Goal: Information Seeking & Learning: Learn about a topic

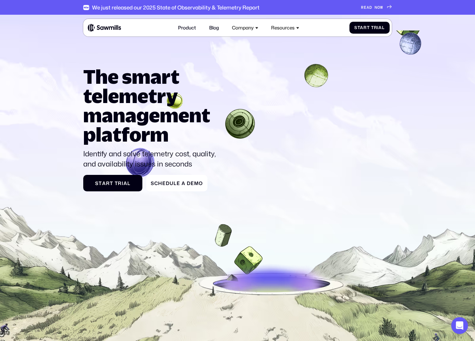
click at [205, 20] on div "Product Blog Company About All things Sawmills Careers Join our team Newsroom S…" at bounding box center [237, 28] width 309 height 18
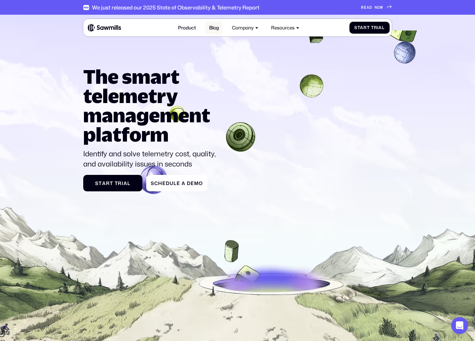
click at [209, 28] on link "Blog" at bounding box center [214, 27] width 17 height 13
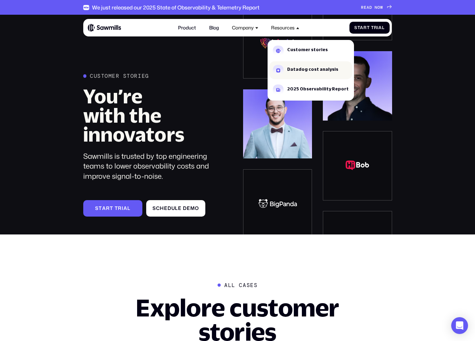
click at [297, 65] on link "Datadog cost analysis" at bounding box center [311, 70] width 83 height 18
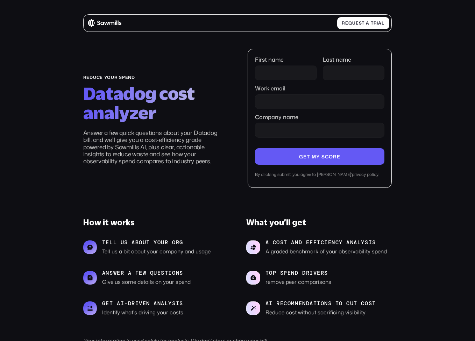
drag, startPoint x: 86, startPoint y: 23, endPoint x: 103, endPoint y: 24, distance: 17.2
click at [86, 23] on div "R e q u e s t a t r i a l R e q u e s t a t r i a l" at bounding box center [237, 23] width 309 height 18
click at [96, 26] on img at bounding box center [104, 23] width 33 height 8
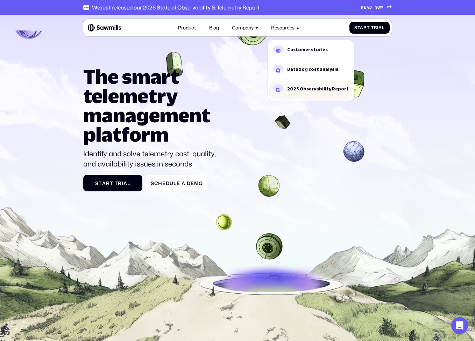
click at [298, 83] on link "2025 Observability Report" at bounding box center [311, 90] width 83 height 18
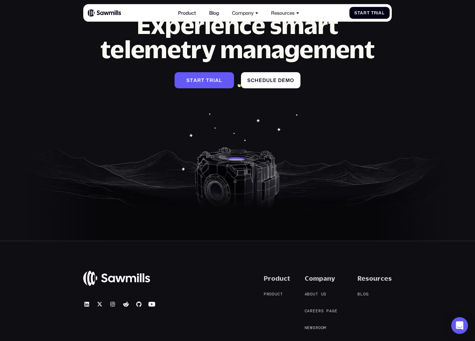
scroll to position [1458, 0]
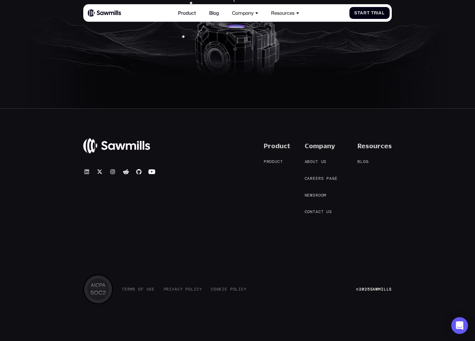
click at [87, 169] on icon at bounding box center [86, 171] width 5 height 5
